Goal: Task Accomplishment & Management: Use online tool/utility

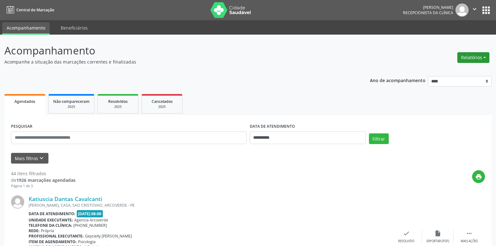
click at [485, 58] on button "Relatórios" at bounding box center [473, 57] width 32 height 11
click at [450, 70] on link "Agendamentos" at bounding box center [456, 71] width 68 height 9
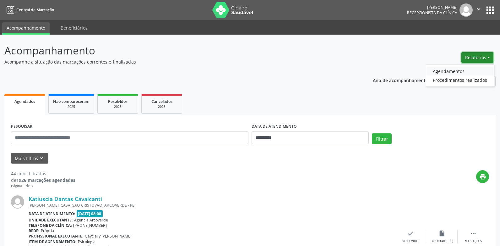
select select "*"
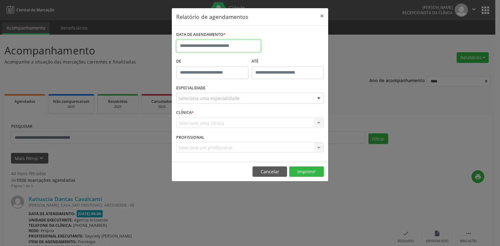
click at [230, 47] on input "text" at bounding box center [218, 46] width 85 height 13
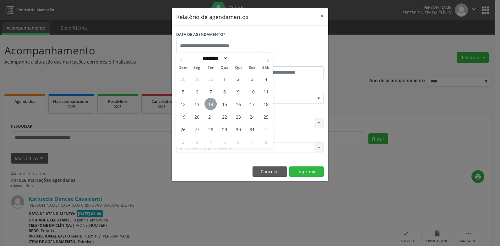
click at [212, 104] on span "14" at bounding box center [211, 104] width 12 height 12
type input "**********"
click at [212, 104] on span "14" at bounding box center [211, 104] width 12 height 12
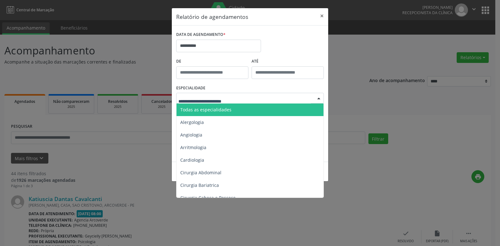
click at [198, 105] on span "Todas as especialidades" at bounding box center [251, 109] width 148 height 13
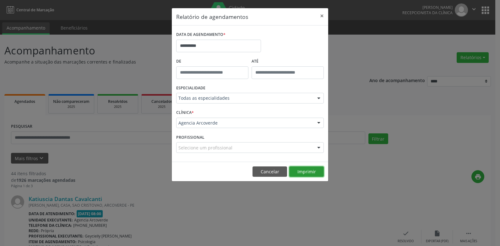
click at [310, 169] on button "Imprimir" at bounding box center [306, 171] width 35 height 11
click at [280, 172] on button "Cancelar" at bounding box center [270, 171] width 35 height 11
